Goal: Task Accomplishment & Management: Manage account settings

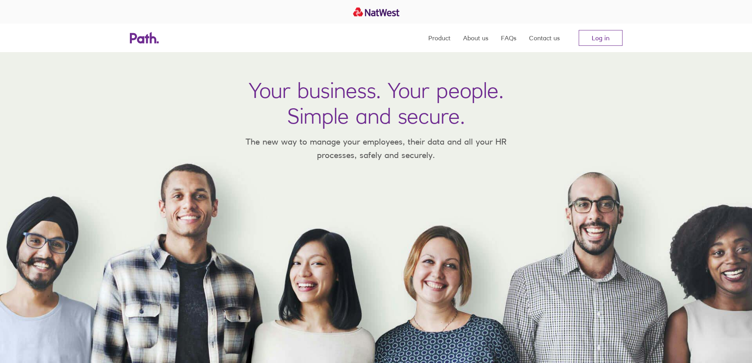
click at [602, 36] on link "Log in" at bounding box center [601, 38] width 44 height 16
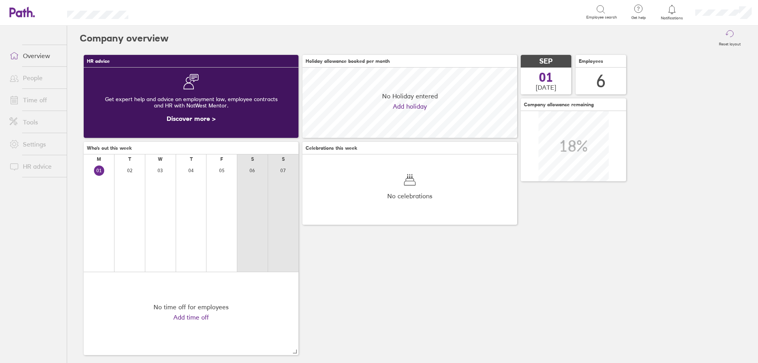
scroll to position [70, 215]
click at [28, 76] on link "People" at bounding box center [35, 78] width 64 height 16
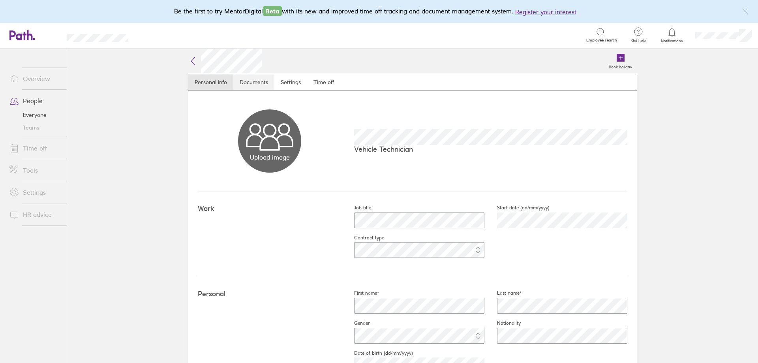
click at [241, 83] on link "Documents" at bounding box center [253, 82] width 41 height 16
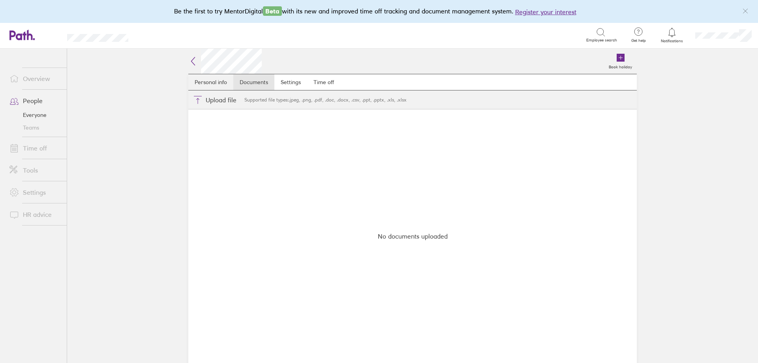
click at [212, 82] on link "Personal info" at bounding box center [210, 82] width 45 height 16
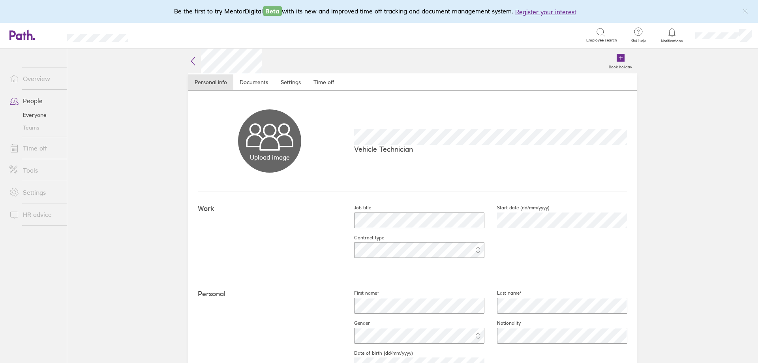
click at [42, 96] on link "People" at bounding box center [35, 101] width 64 height 16
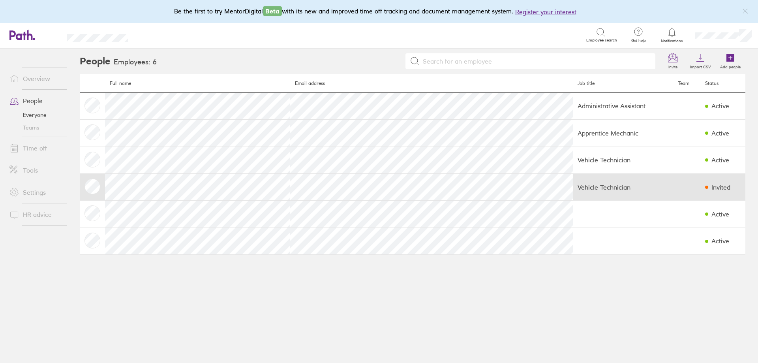
click at [711, 184] on div "Invited" at bounding box center [720, 187] width 19 height 7
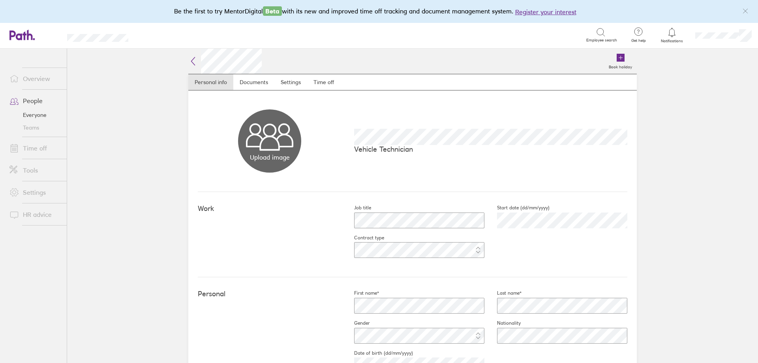
click at [37, 98] on link "People" at bounding box center [35, 101] width 64 height 16
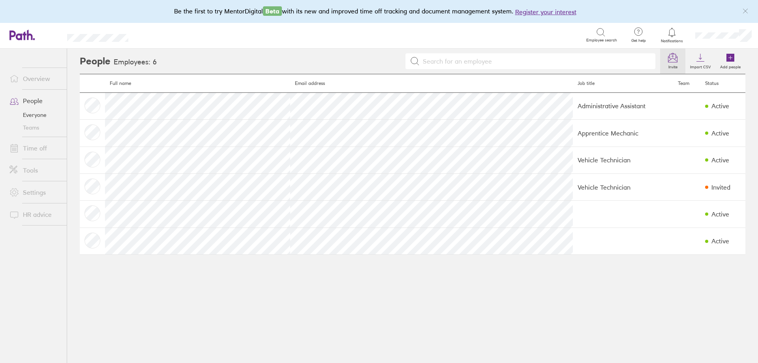
click at [674, 57] on icon at bounding box center [672, 57] width 9 height 9
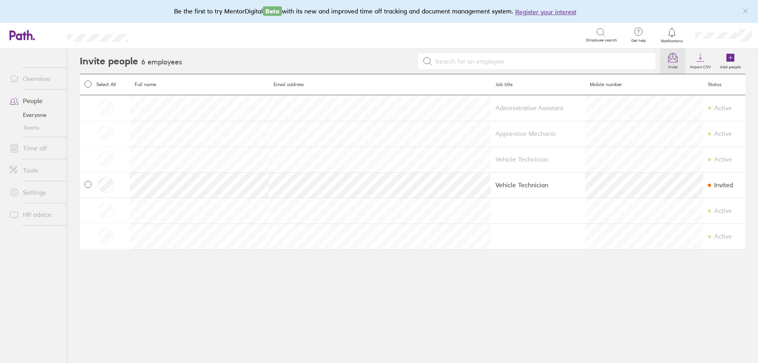
click at [89, 183] on icon at bounding box center [88, 184] width 4 height 4
checkbox input "true"
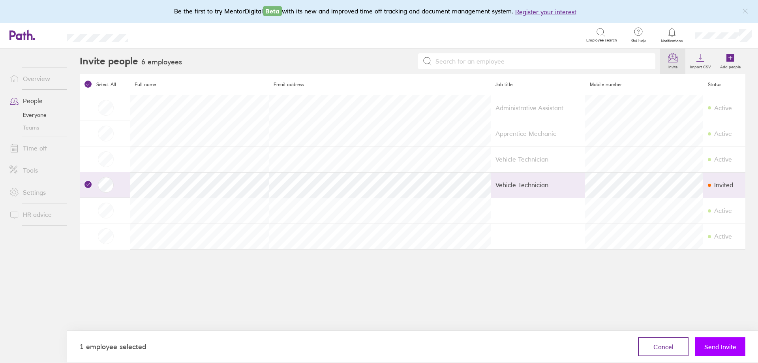
click at [720, 345] on span "Send Invite" at bounding box center [720, 346] width 32 height 7
checkbox input "false"
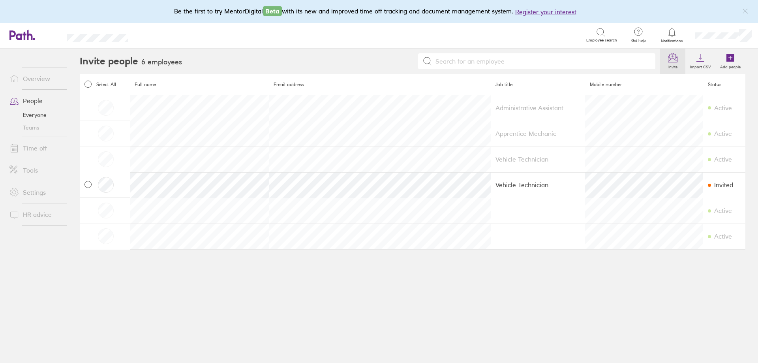
click at [604, 62] on input at bounding box center [541, 61] width 219 height 15
click at [24, 77] on link "Overview" at bounding box center [35, 79] width 64 height 16
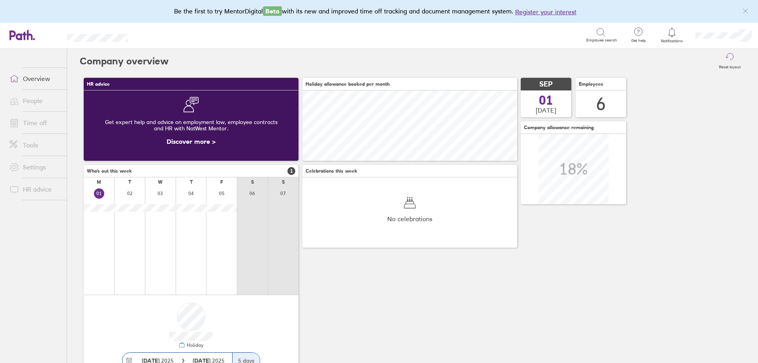
scroll to position [70, 215]
click at [30, 99] on link "People" at bounding box center [35, 101] width 64 height 16
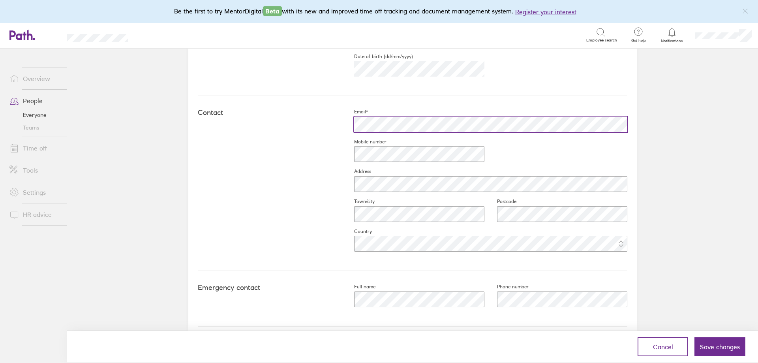
scroll to position [308, 0]
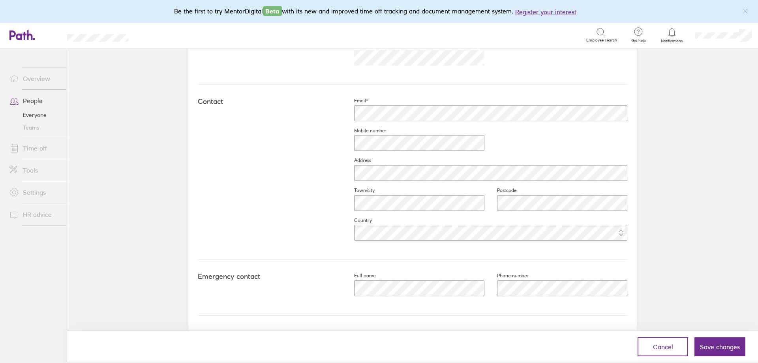
drag, startPoint x: 720, startPoint y: 345, endPoint x: 627, endPoint y: 346, distance: 94.0
click at [721, 345] on span "Save changes" at bounding box center [720, 346] width 40 height 7
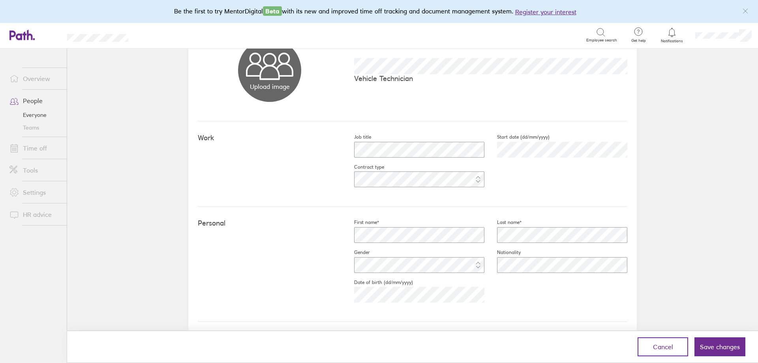
scroll to position [0, 0]
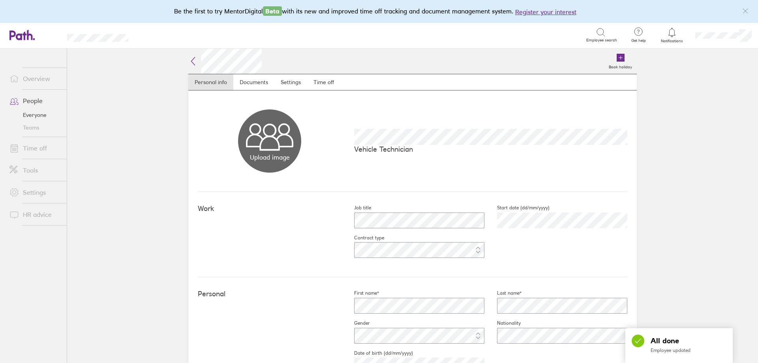
click at [41, 113] on link "Everyone" at bounding box center [35, 115] width 64 height 13
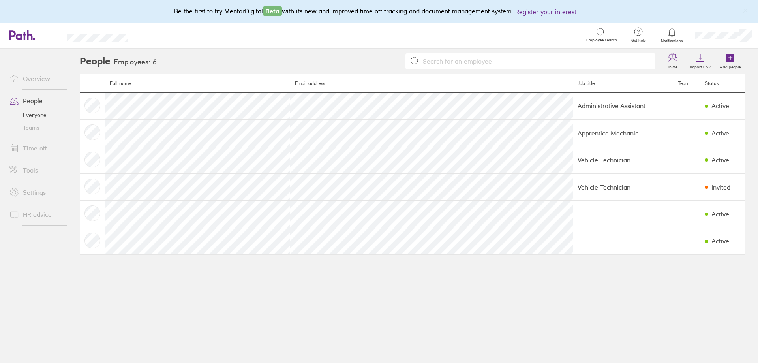
click at [41, 113] on link "Everyone" at bounding box center [35, 115] width 64 height 13
click at [672, 60] on icon at bounding box center [672, 57] width 9 height 9
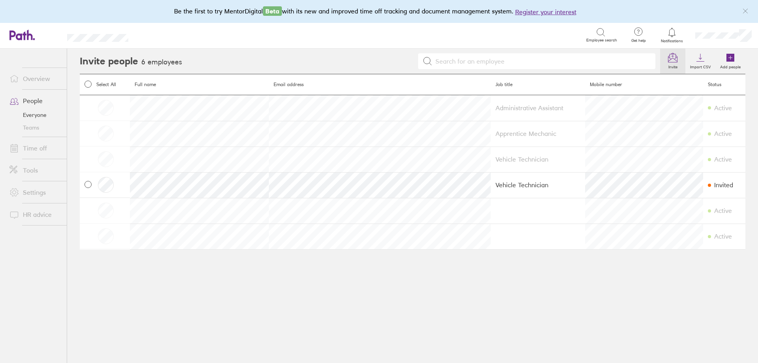
drag, startPoint x: 88, startPoint y: 186, endPoint x: 108, endPoint y: 196, distance: 22.4
click at [88, 188] on label at bounding box center [87, 185] width 7 height 8
checkbox input "true"
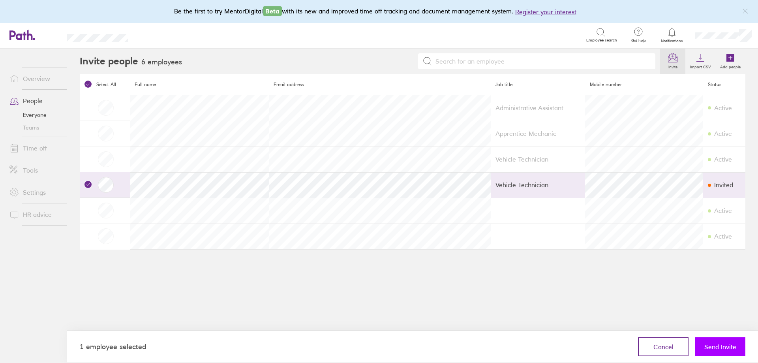
click at [710, 343] on span "Send Invite" at bounding box center [720, 346] width 32 height 7
checkbox input "false"
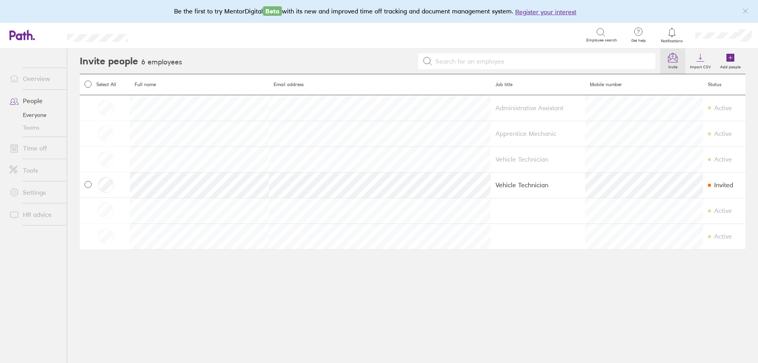
click at [27, 99] on link "People" at bounding box center [35, 101] width 64 height 16
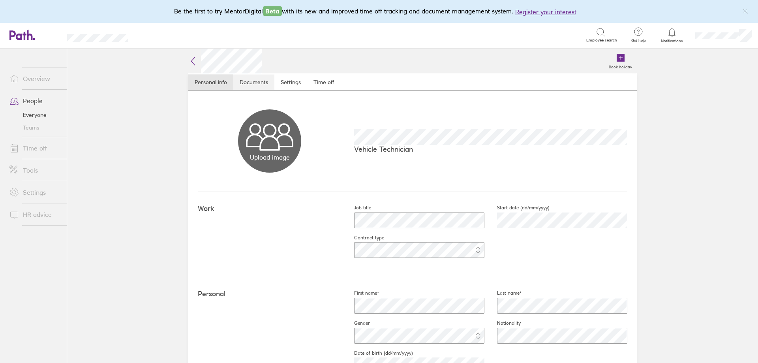
click at [242, 80] on link "Documents" at bounding box center [253, 82] width 41 height 16
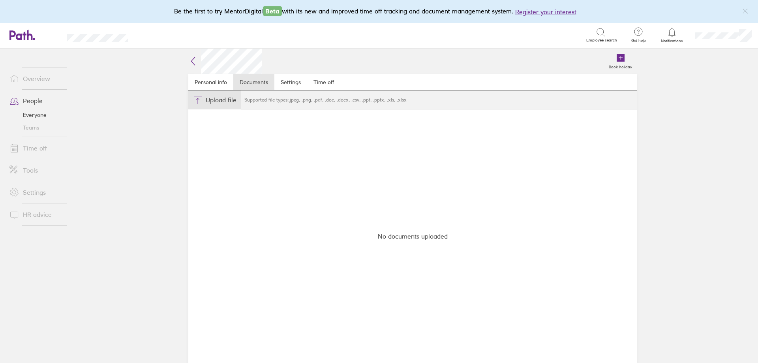
click at [224, 102] on button "Choose files" at bounding box center [214, 99] width 53 height 19
type input "C:\fakepath\Contract.pdf"
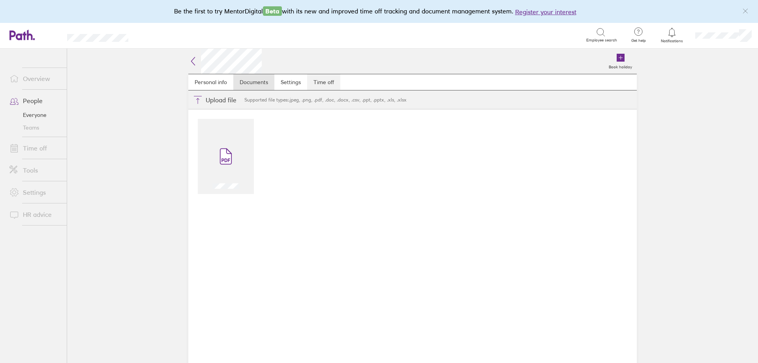
click at [323, 79] on link "Time off" at bounding box center [323, 82] width 33 height 16
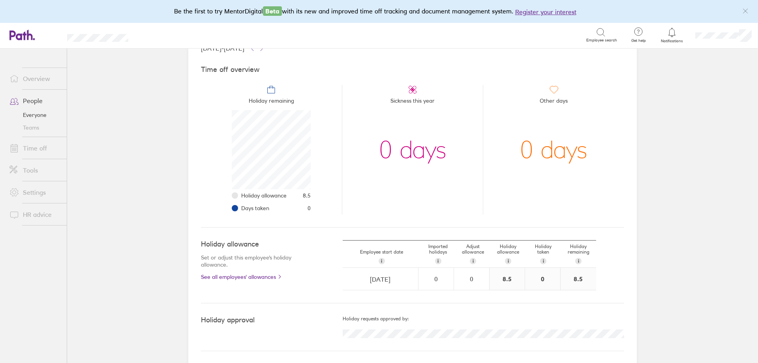
scroll to position [60, 0]
click at [225, 276] on link "See all employees' allowances" at bounding box center [256, 276] width 110 height 6
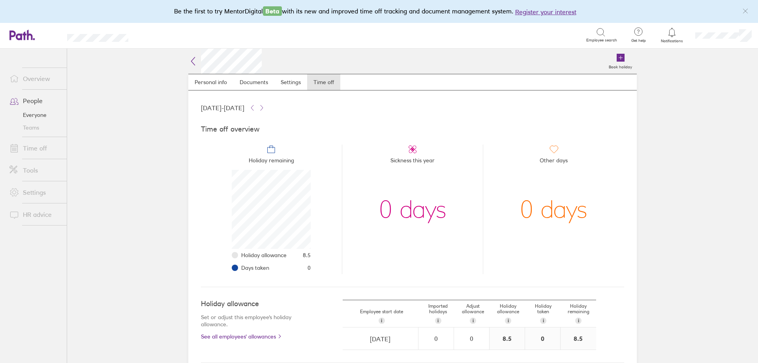
scroll to position [79, 79]
